Goal: Find specific page/section

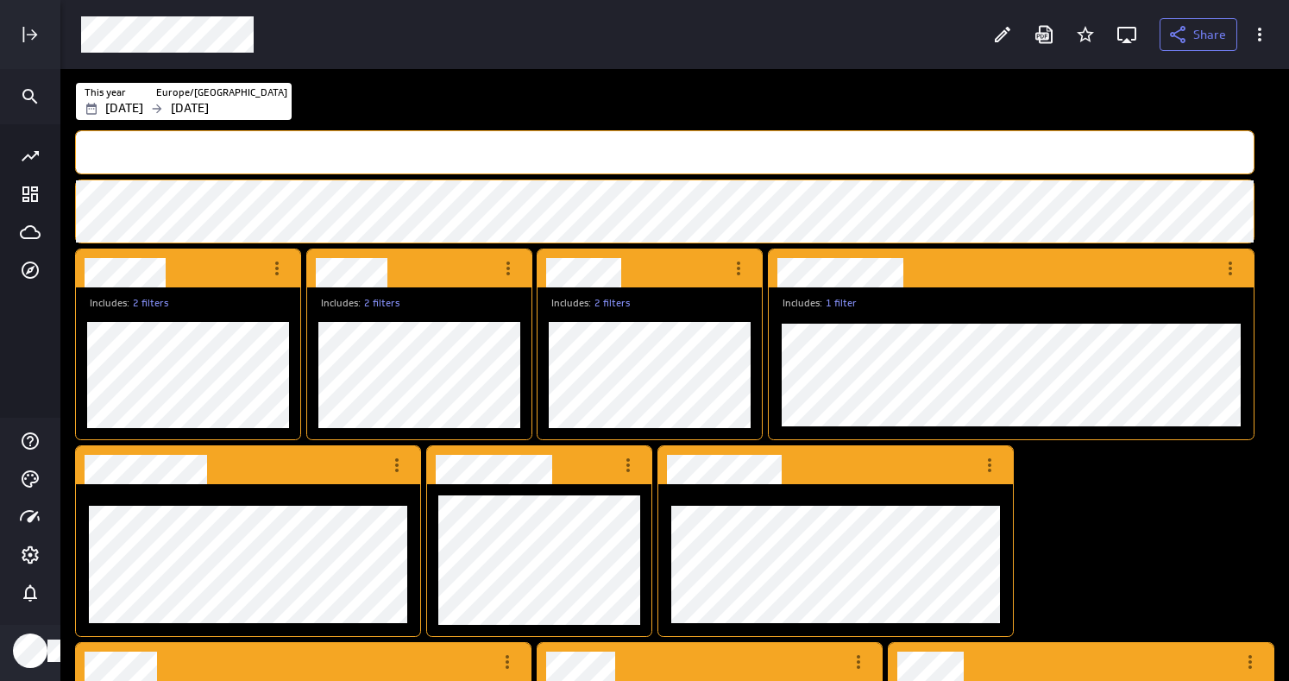
click at [512, 278] on icon "More actions" at bounding box center [508, 268] width 21 height 21
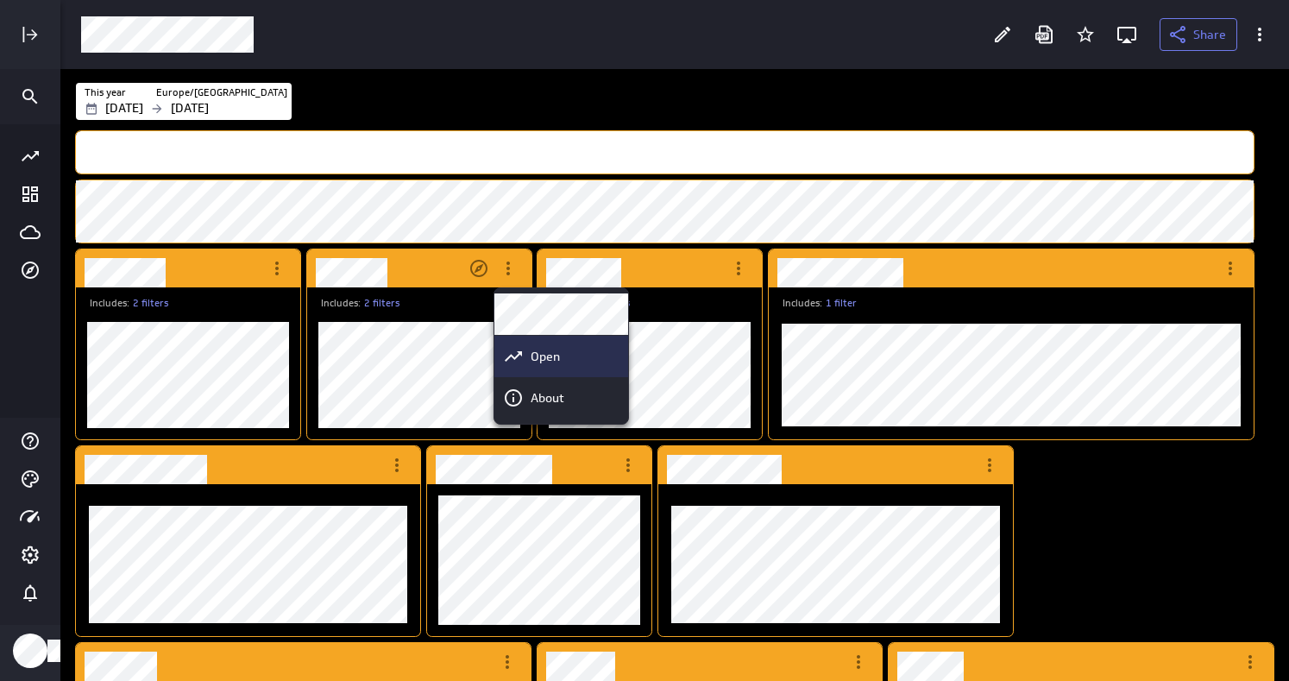
click at [521, 359] on icon "Open" at bounding box center [513, 356] width 21 height 21
